Goal: Information Seeking & Learning: Learn about a topic

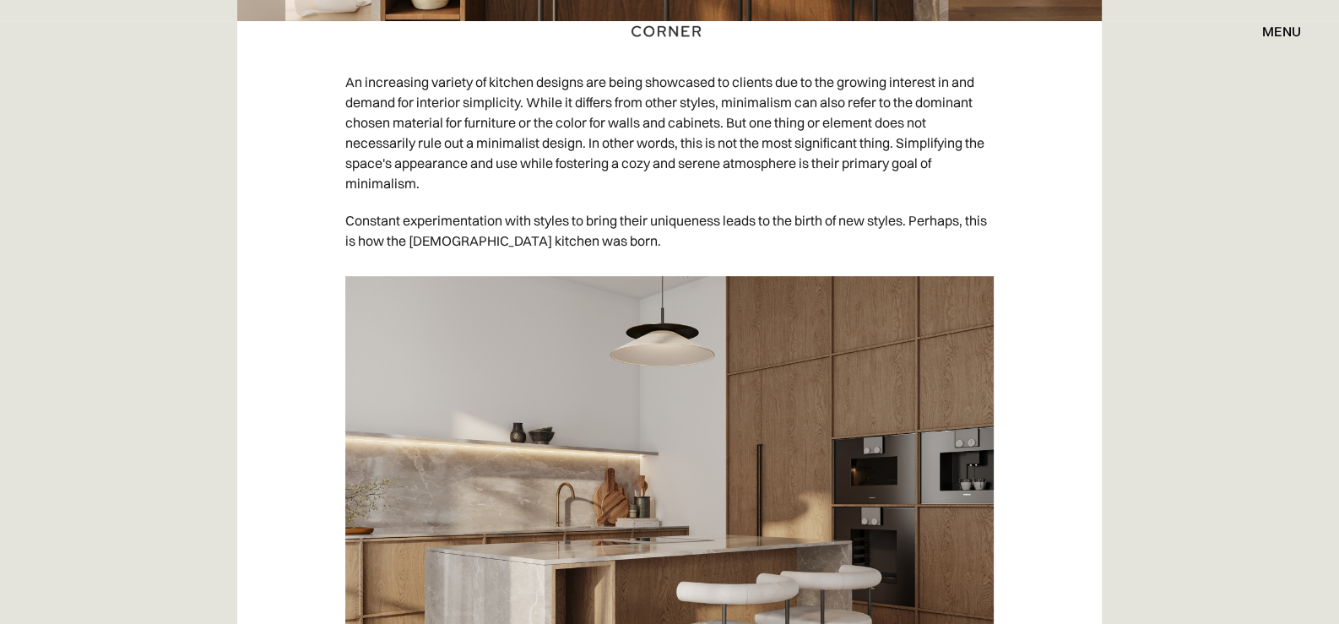
scroll to position [1013, 0]
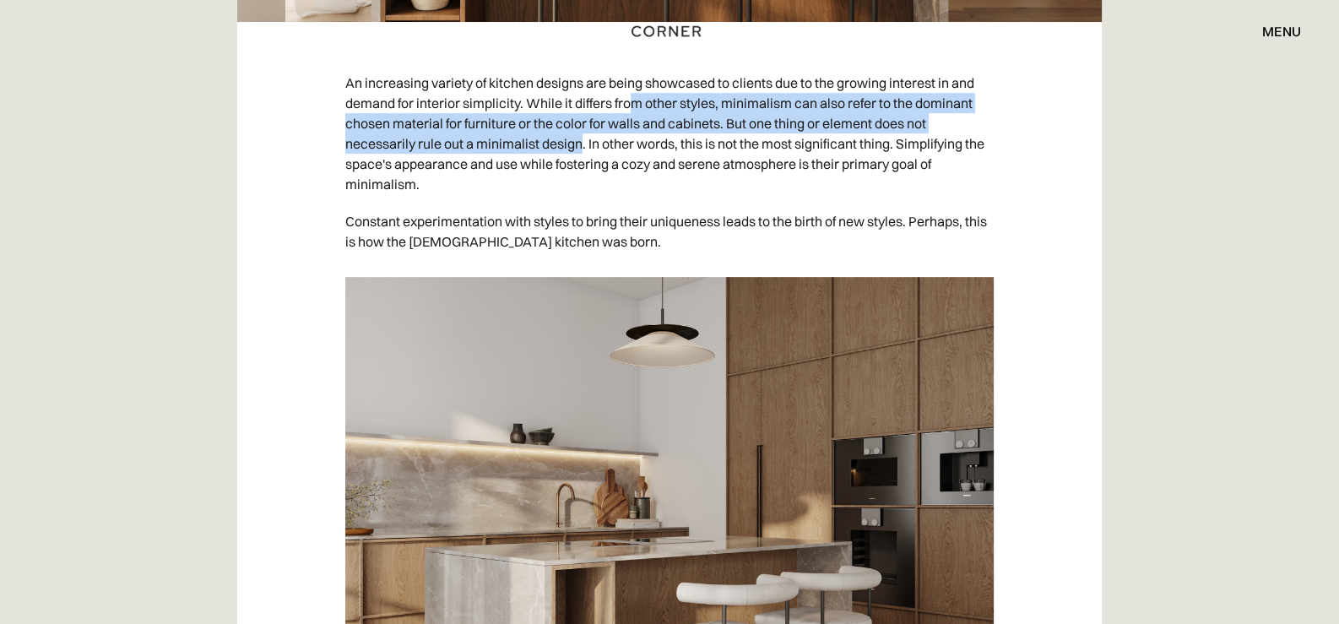
drag, startPoint x: 635, startPoint y: 111, endPoint x: 583, endPoint y: 134, distance: 57.1
click at [583, 134] on p "An increasing variety of kitchen designs are being showcased to clients due to …" at bounding box center [669, 133] width 648 height 138
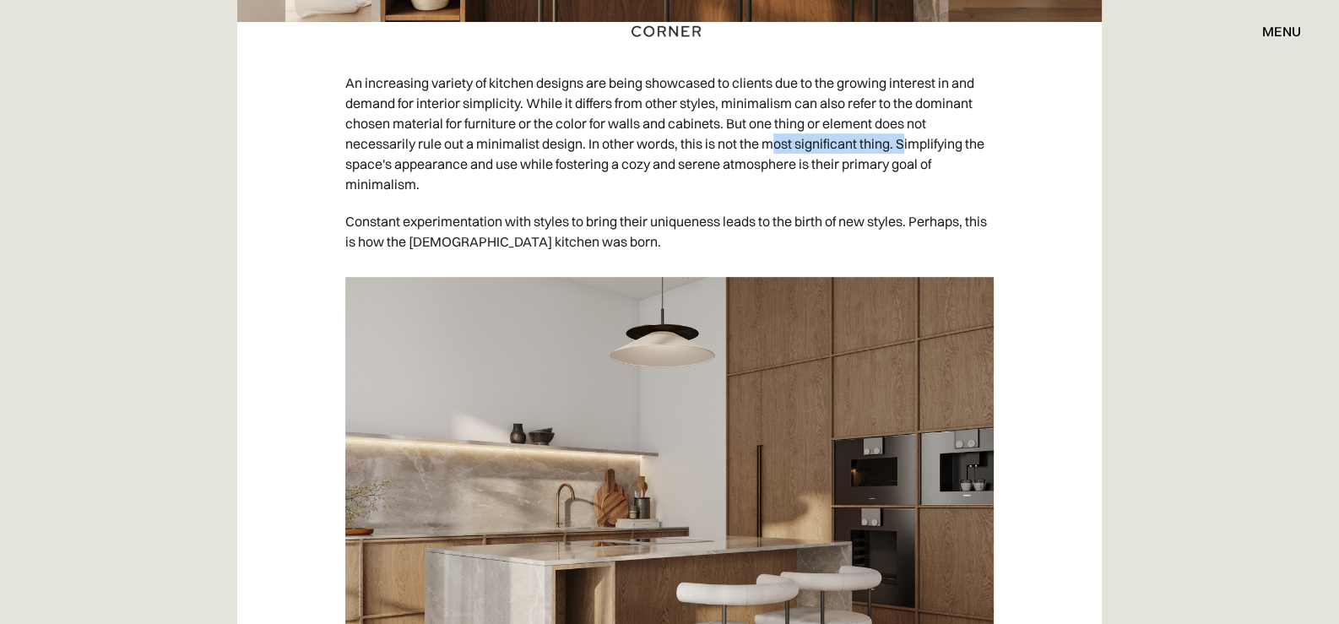
drag, startPoint x: 778, startPoint y: 142, endPoint x: 922, endPoint y: 144, distance: 144.4
click at [903, 143] on p "An increasing variety of kitchen designs are being showcased to clients due to …" at bounding box center [669, 133] width 648 height 138
click at [986, 143] on p "An increasing variety of kitchen designs are being showcased to clients due to …" at bounding box center [669, 133] width 648 height 138
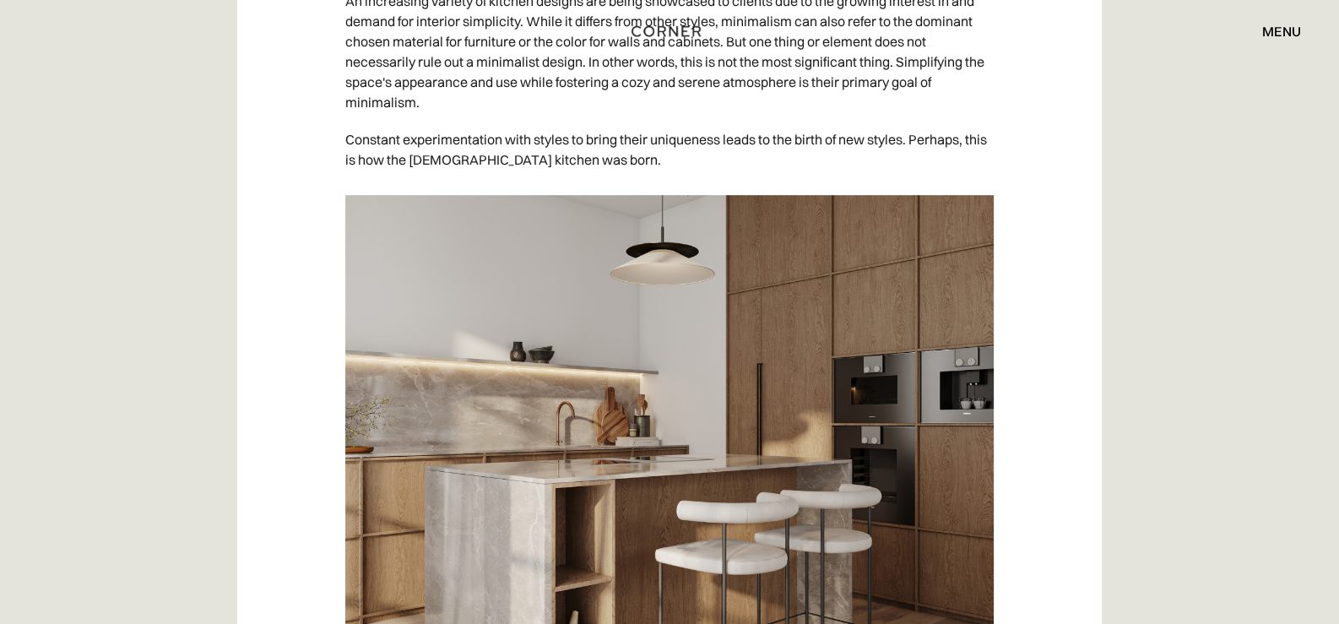
scroll to position [1097, 0]
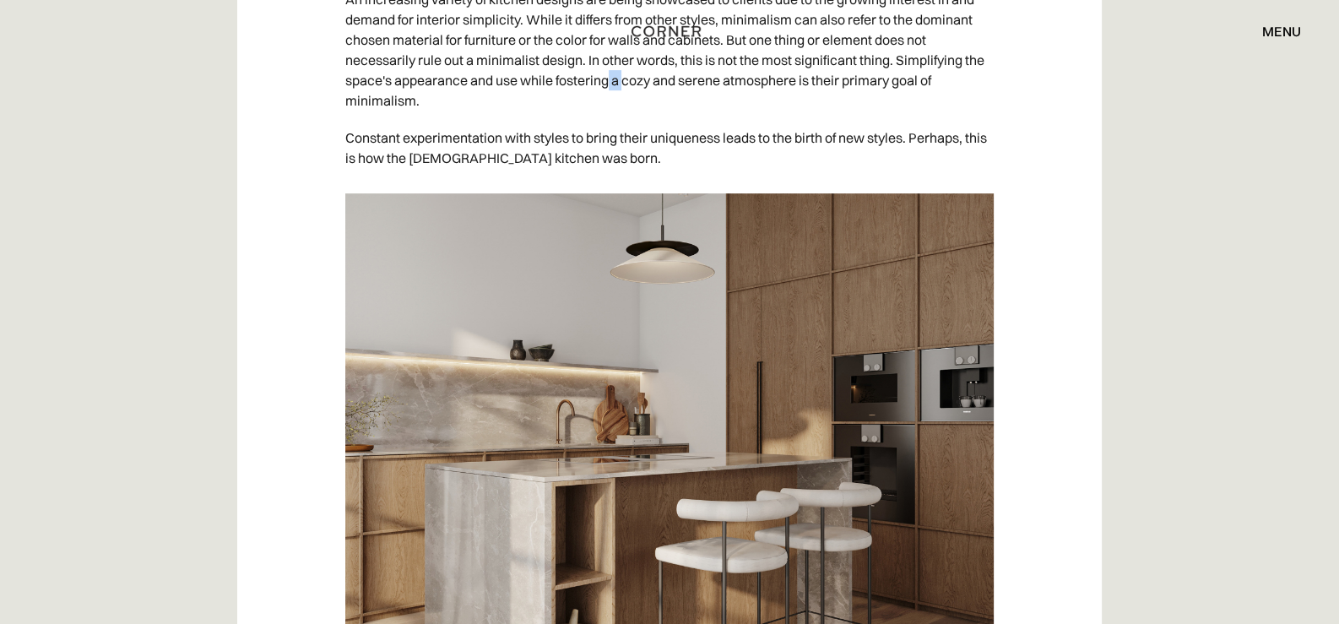
drag, startPoint x: 610, startPoint y: 87, endPoint x: 625, endPoint y: 89, distance: 14.5
click at [625, 89] on p "An increasing variety of kitchen designs are being showcased to clients due to …" at bounding box center [669, 50] width 648 height 138
click at [743, 79] on p "An increasing variety of kitchen designs are being showcased to clients due to …" at bounding box center [669, 50] width 648 height 138
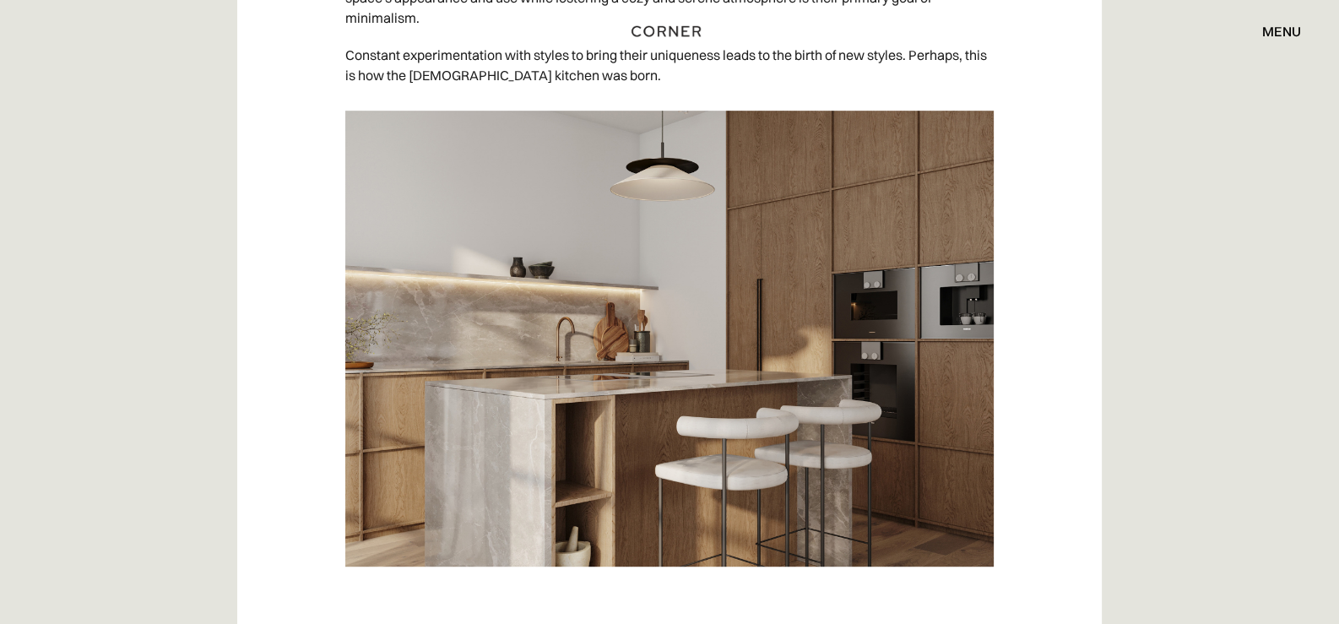
scroll to position [1180, 0]
drag, startPoint x: 603, startPoint y: 57, endPoint x: 698, endPoint y: 61, distance: 95.5
click at [698, 61] on div "Shop Kitchens Shop Kitchens How it works How it works Projects Projects Inspira…" at bounding box center [669, 31] width 1339 height 62
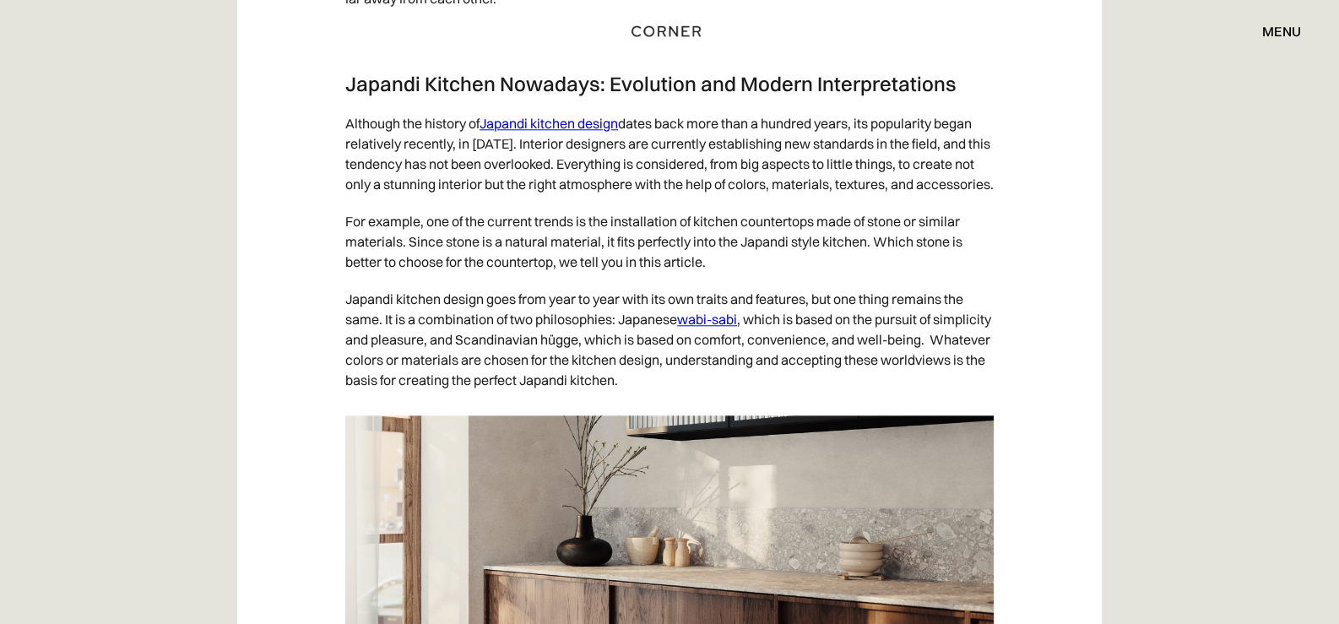
scroll to position [2191, 0]
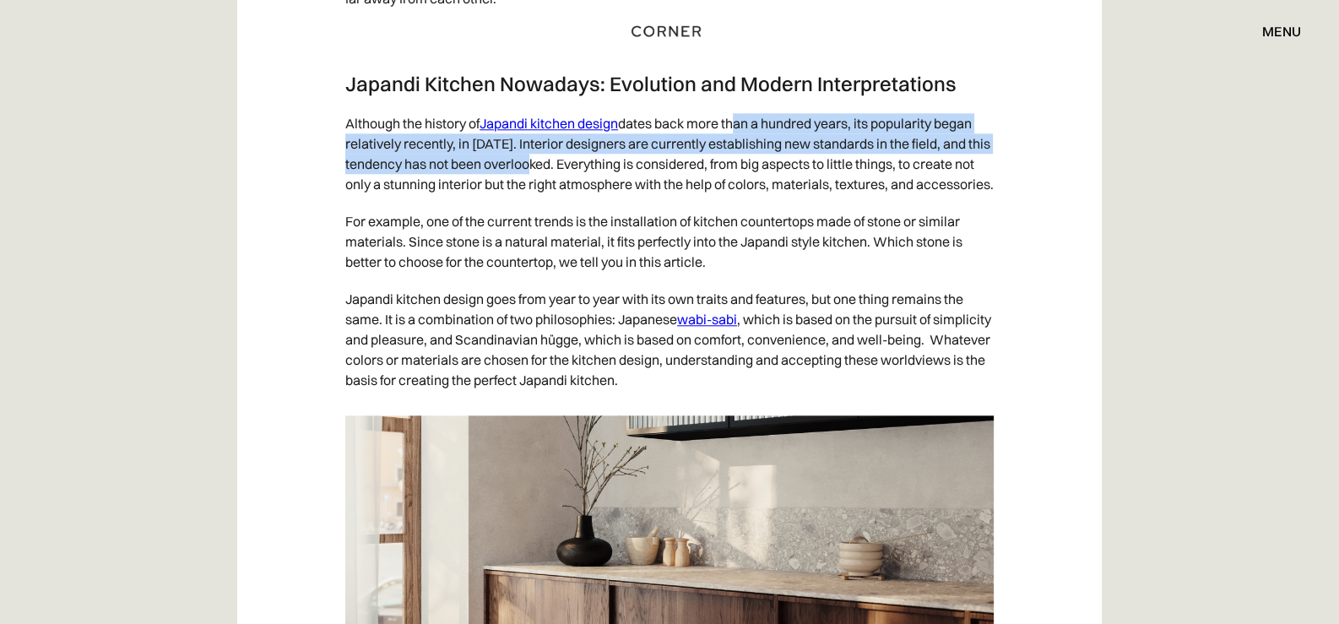
drag, startPoint x: 734, startPoint y: 127, endPoint x: 532, endPoint y: 166, distance: 205.6
click at [539, 165] on p "Although the history of Japandi kitchen design dates back more than a hundred y…" at bounding box center [669, 154] width 648 height 98
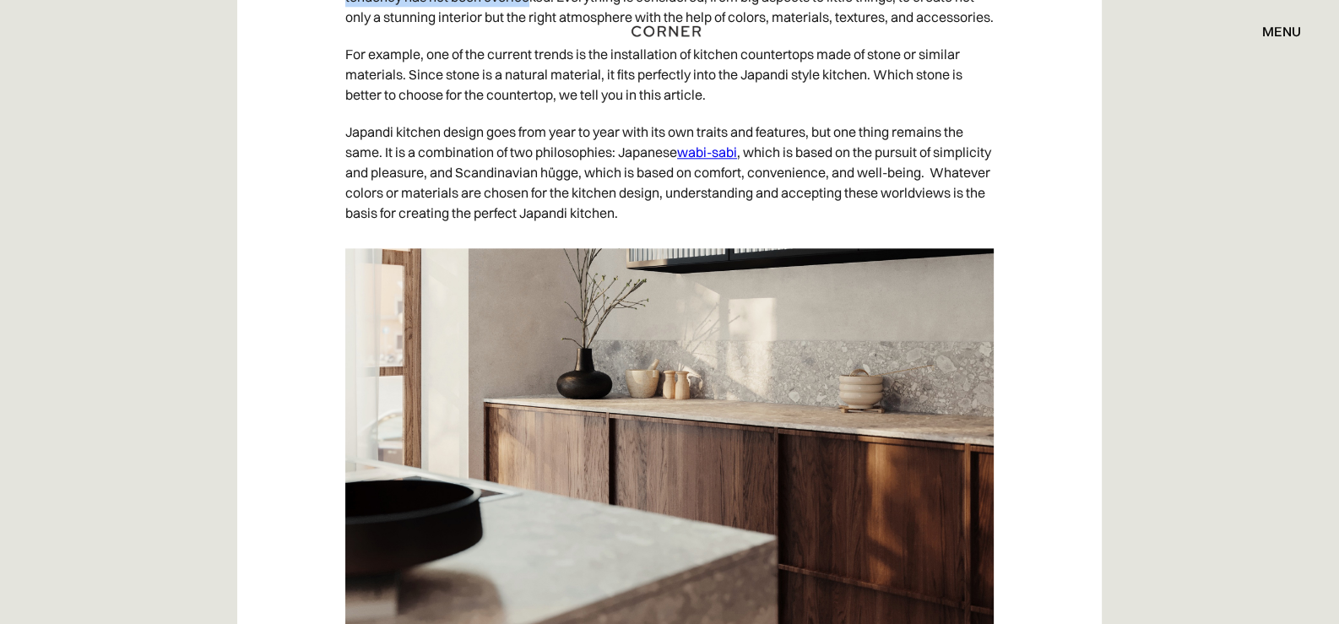
scroll to position [2360, 0]
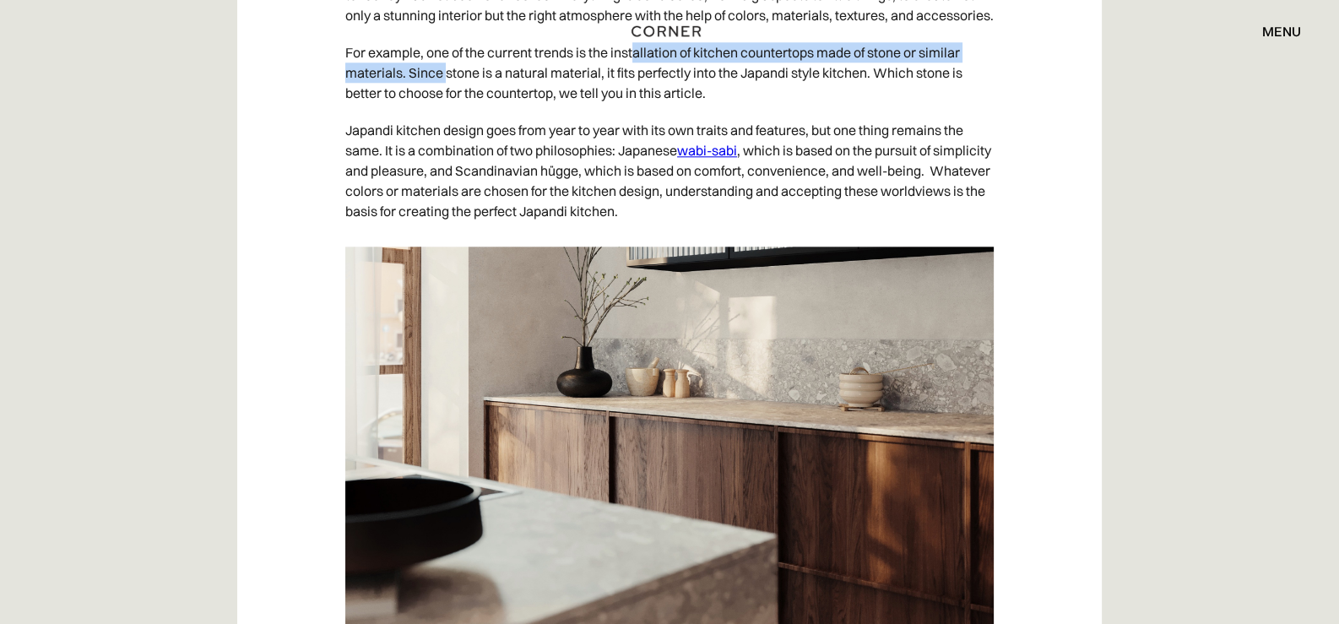
drag, startPoint x: 637, startPoint y: 71, endPoint x: 444, endPoint y: 100, distance: 194.6
click at [444, 100] on p "For example, one of the current trends is the installation of kitchen counterto…" at bounding box center [669, 73] width 648 height 78
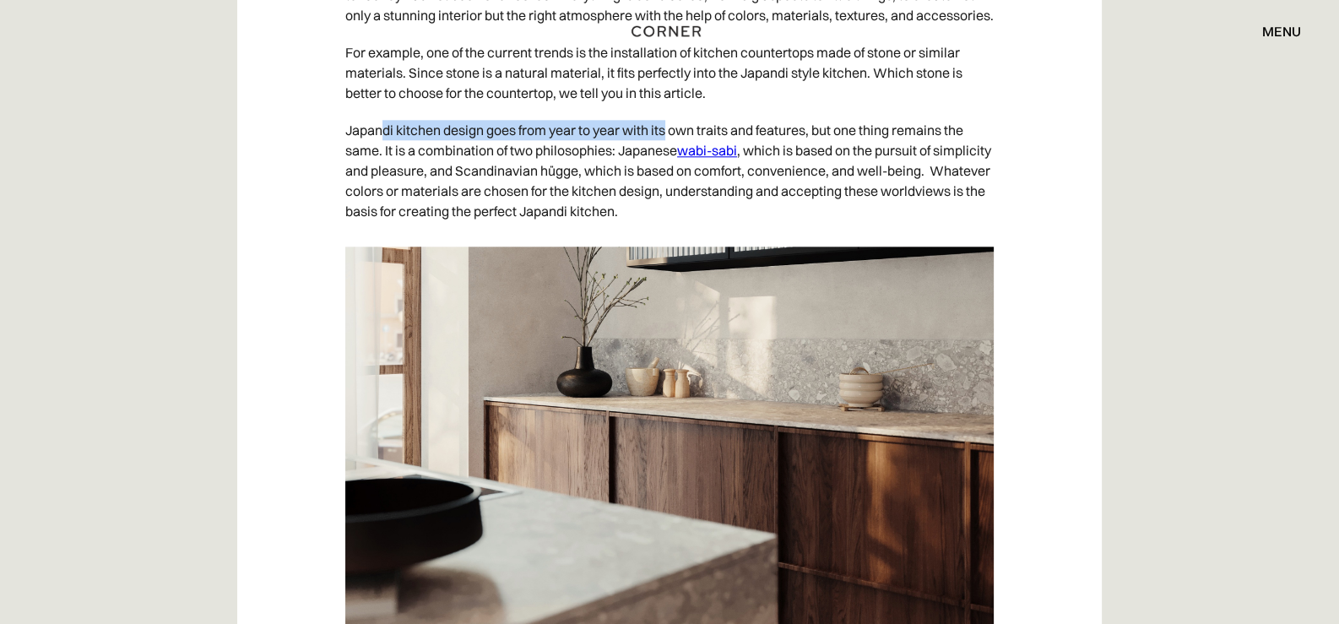
drag, startPoint x: 387, startPoint y: 154, endPoint x: 667, endPoint y: 148, distance: 280.4
click at [667, 148] on p "Japandi kitchen design goes from year to year with its own traits and features,…" at bounding box center [669, 170] width 648 height 118
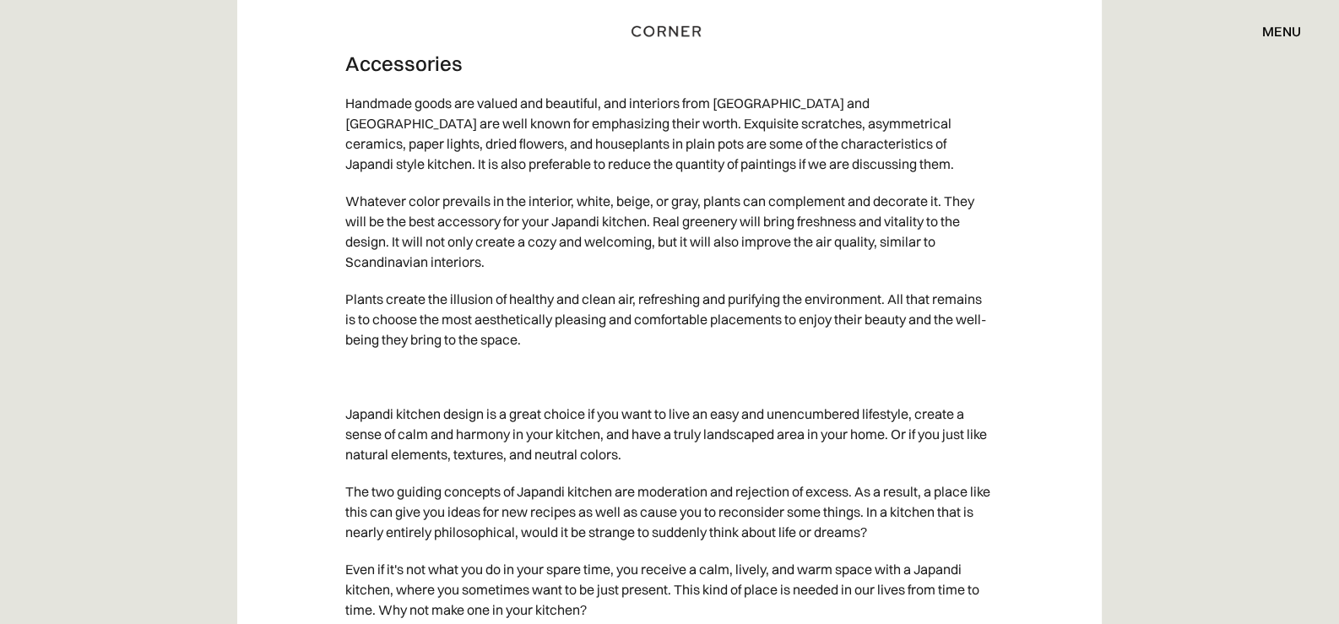
scroll to position [8091, 0]
